Goal: Task Accomplishment & Management: Manage account settings

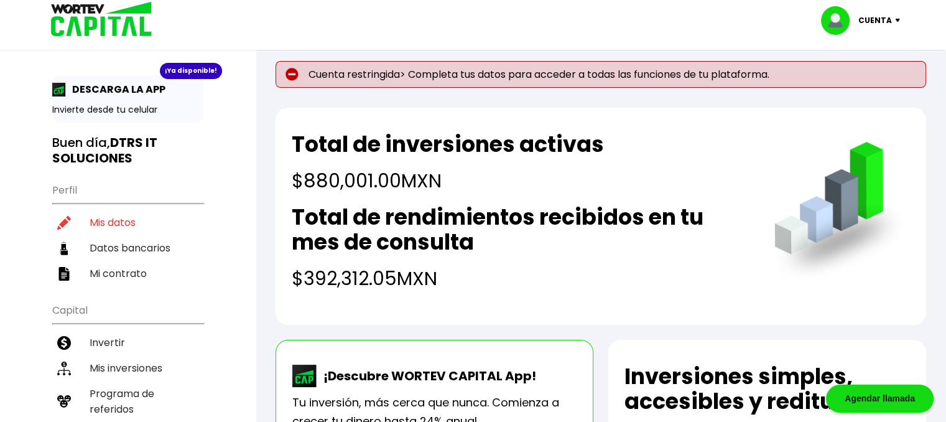
drag, startPoint x: 346, startPoint y: 168, endPoint x: 455, endPoint y: 269, distance: 148.7
click at [450, 265] on div "Total de inversiones activas $880,001.00 MXN Total de rendimientos recibidos en…" at bounding box center [521, 212] width 458 height 160
click at [470, 279] on h4 "$392,312.05 MXN" at bounding box center [521, 278] width 458 height 28
click at [399, 195] on div "Total de inversiones activas $880,001.00 MXN Total de rendimientos recibidos en…" at bounding box center [521, 212] width 458 height 160
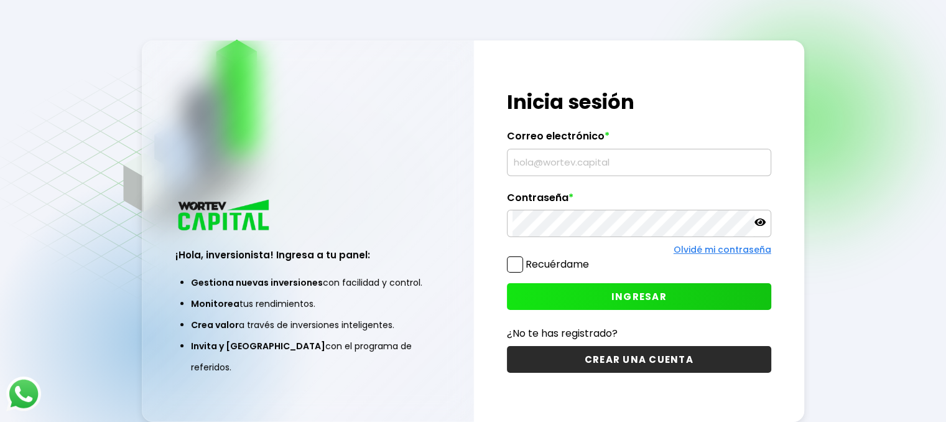
scroll to position [12, 0]
type input "dtrsitsoluciones@gmail.com"
click at [591, 292] on button "INGRESAR" at bounding box center [639, 296] width 264 height 27
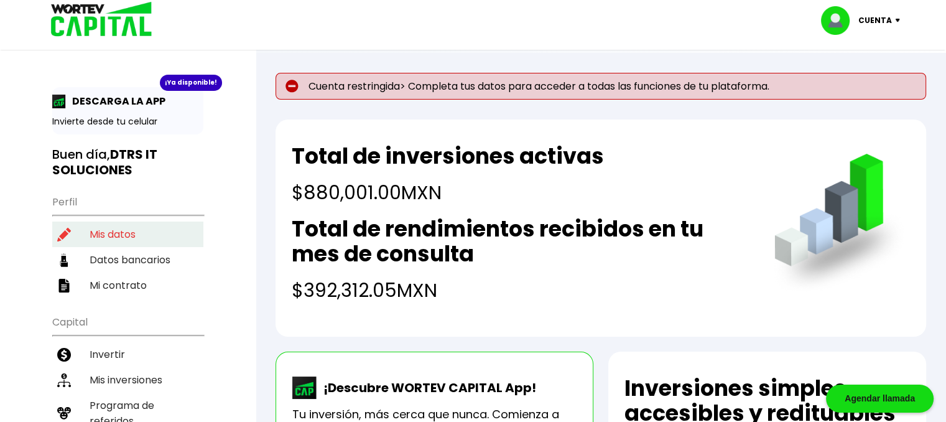
click at [113, 234] on li "Mis datos" at bounding box center [127, 233] width 151 height 25
select select "MX"
select select "Banregio"
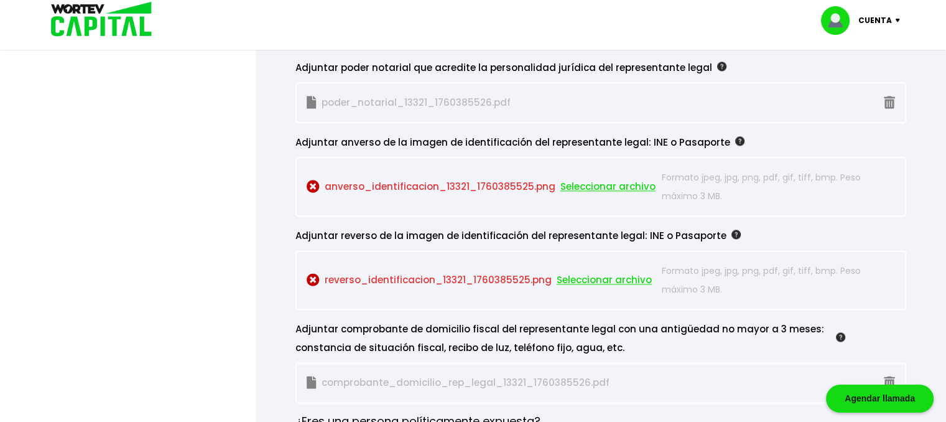
scroll to position [1492, 0]
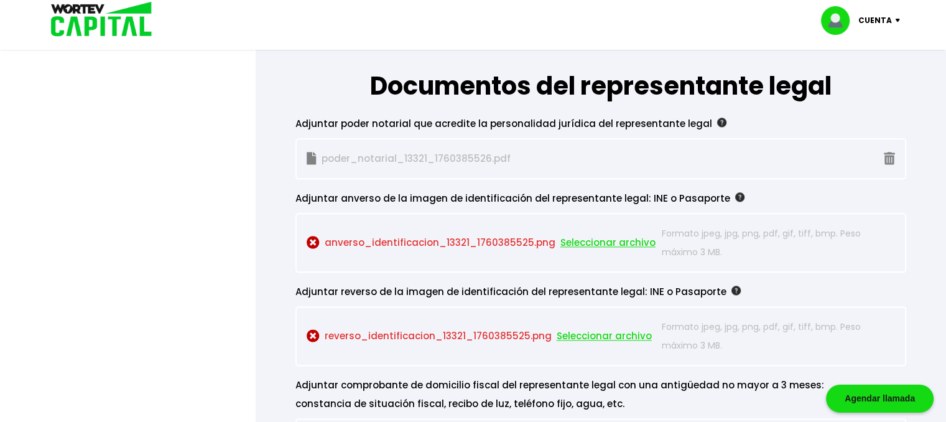
click at [591, 238] on span "Seleccionar archivo" at bounding box center [607, 242] width 95 height 19
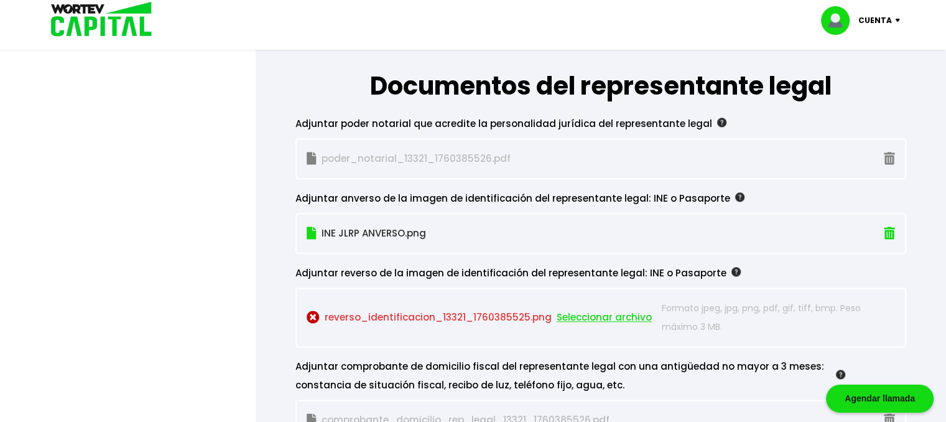
click at [597, 310] on span "Seleccionar archivo" at bounding box center [603, 317] width 95 height 19
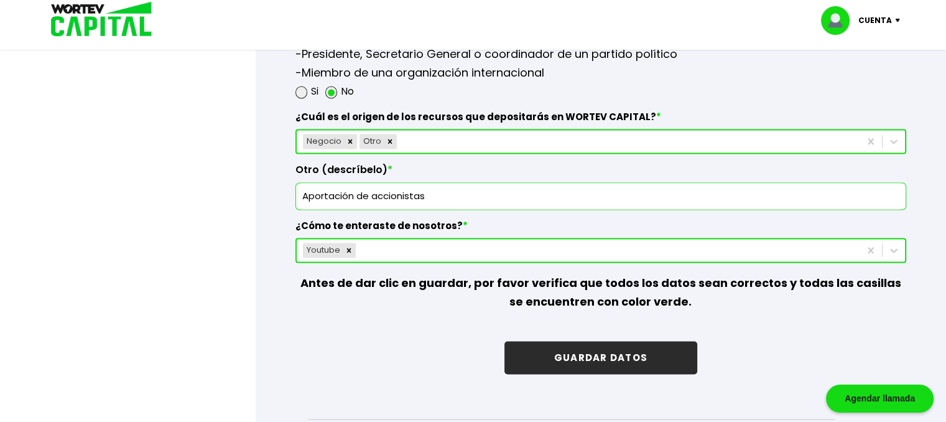
scroll to position [2052, 0]
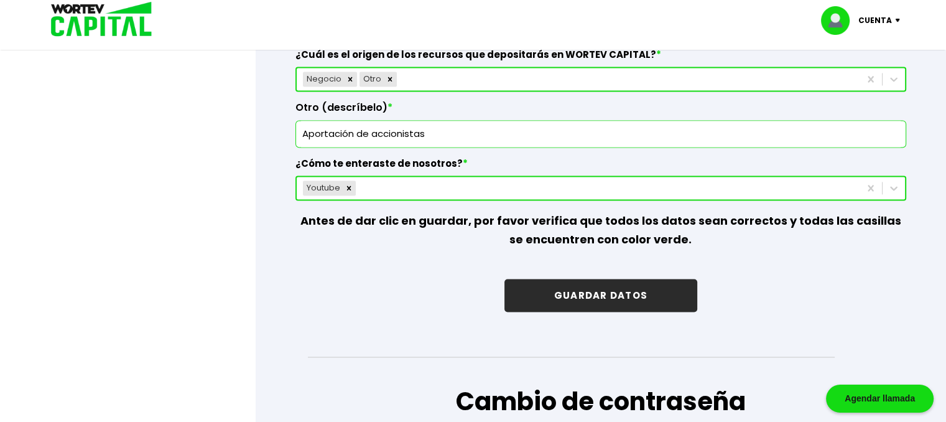
click at [588, 285] on button "GUARDAR DATOS" at bounding box center [600, 295] width 193 height 33
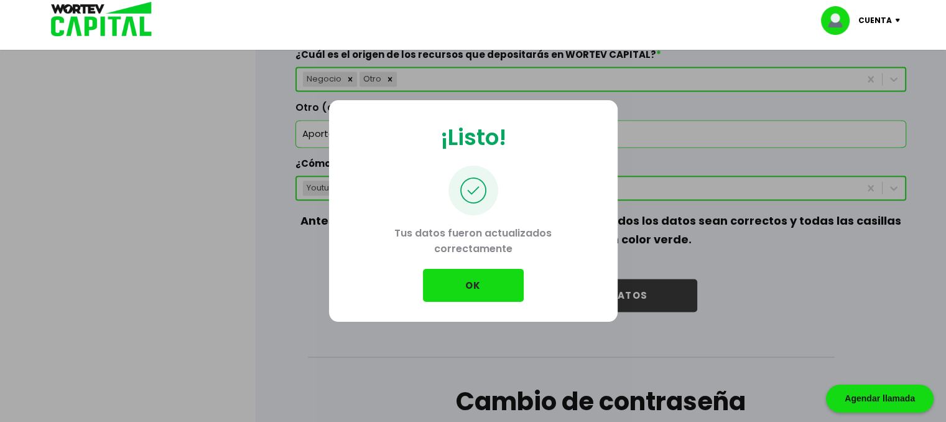
click at [491, 288] on button "OK" at bounding box center [473, 285] width 101 height 33
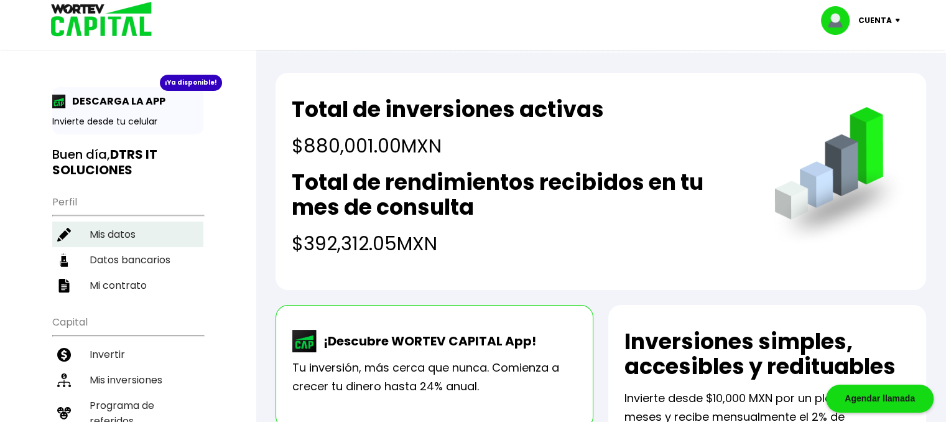
click at [114, 232] on li "Mis datos" at bounding box center [127, 233] width 151 height 25
select select "MX"
select select "Banregio"
